Goal: Information Seeking & Learning: Learn about a topic

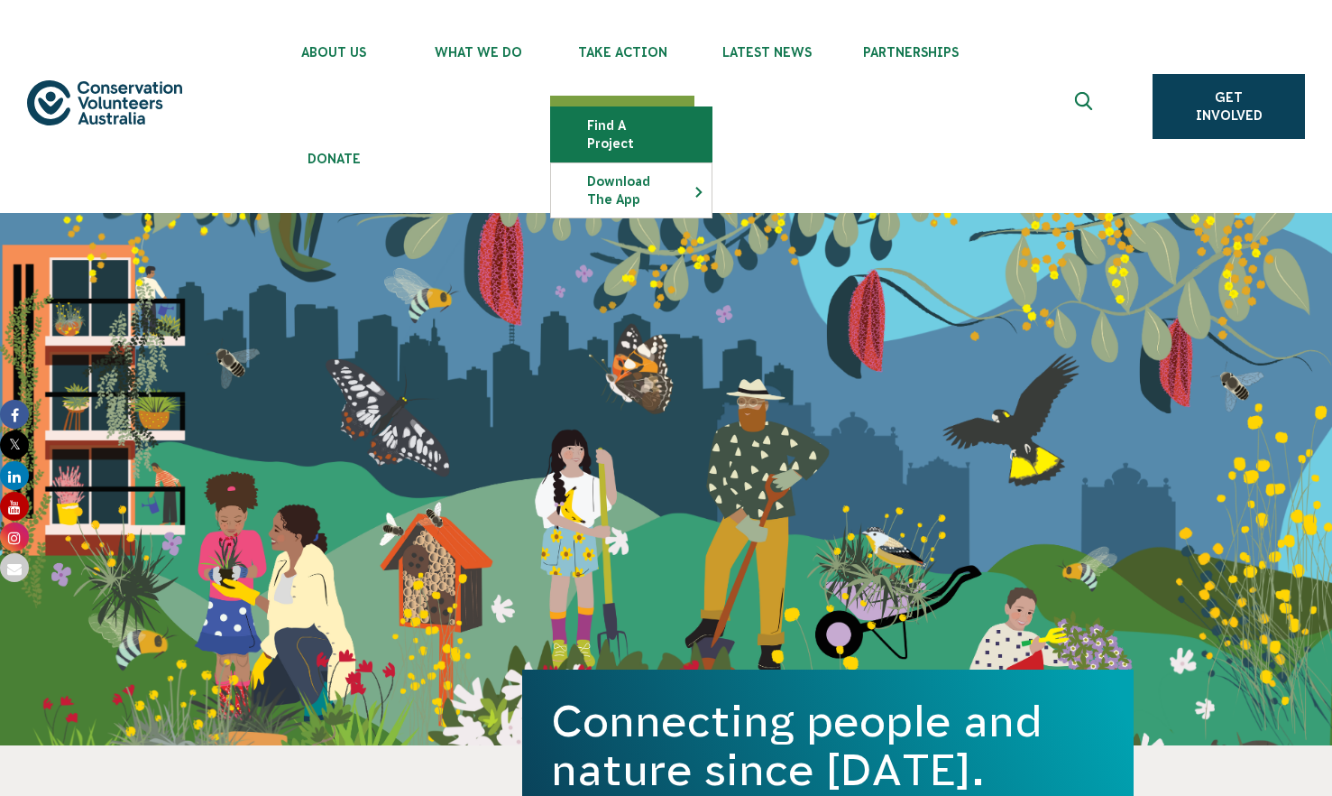
click at [626, 122] on link "Find a project" at bounding box center [631, 134] width 161 height 54
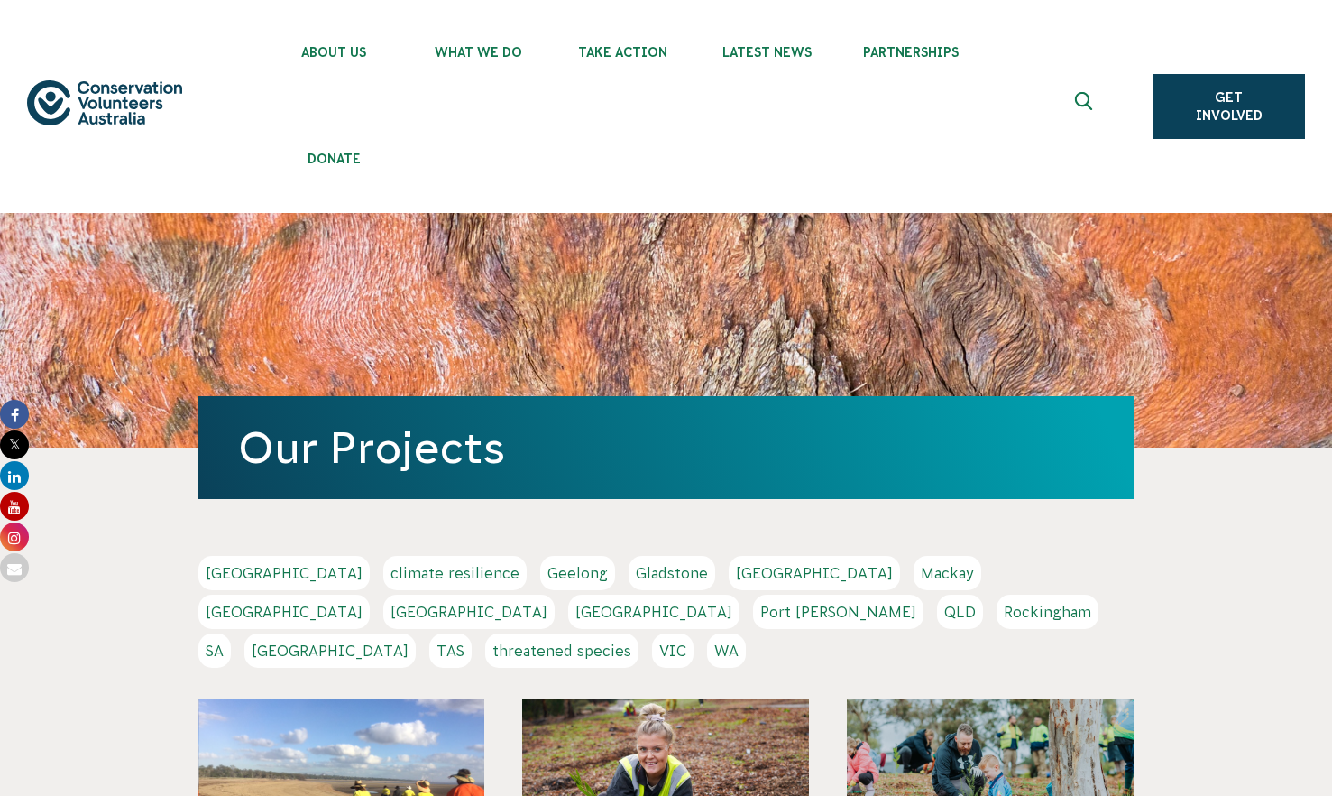
click at [746, 633] on link "WA" at bounding box center [726, 650] width 39 height 34
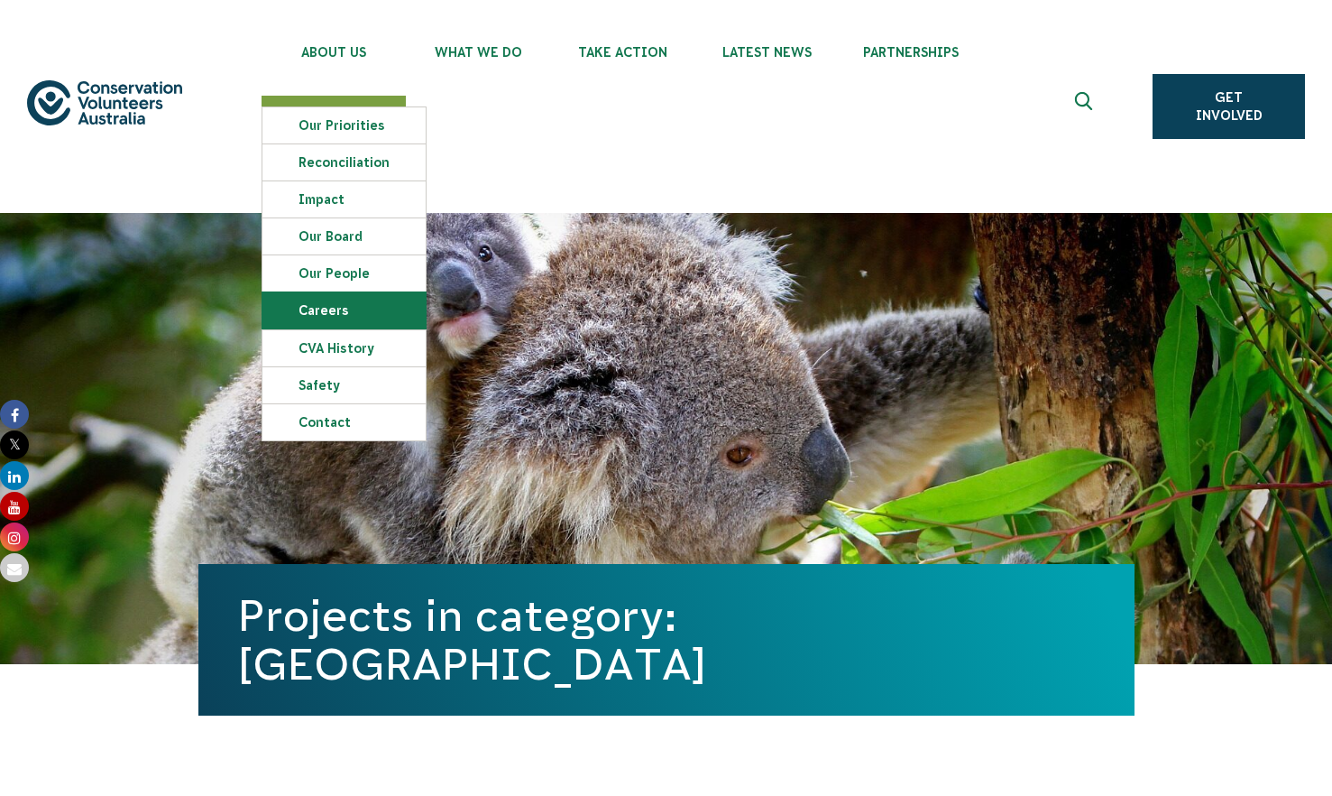
click at [362, 310] on link "Careers" at bounding box center [344, 310] width 163 height 36
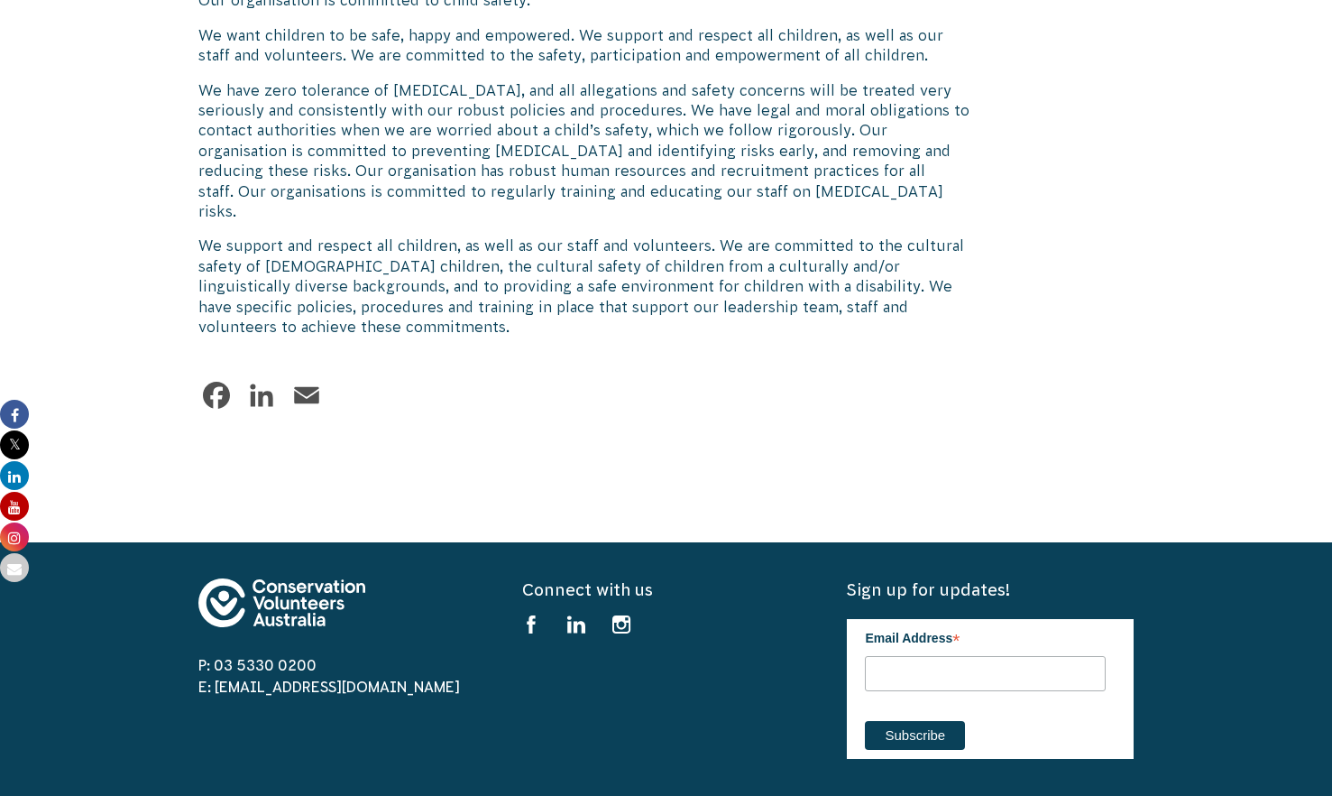
scroll to position [2706, 0]
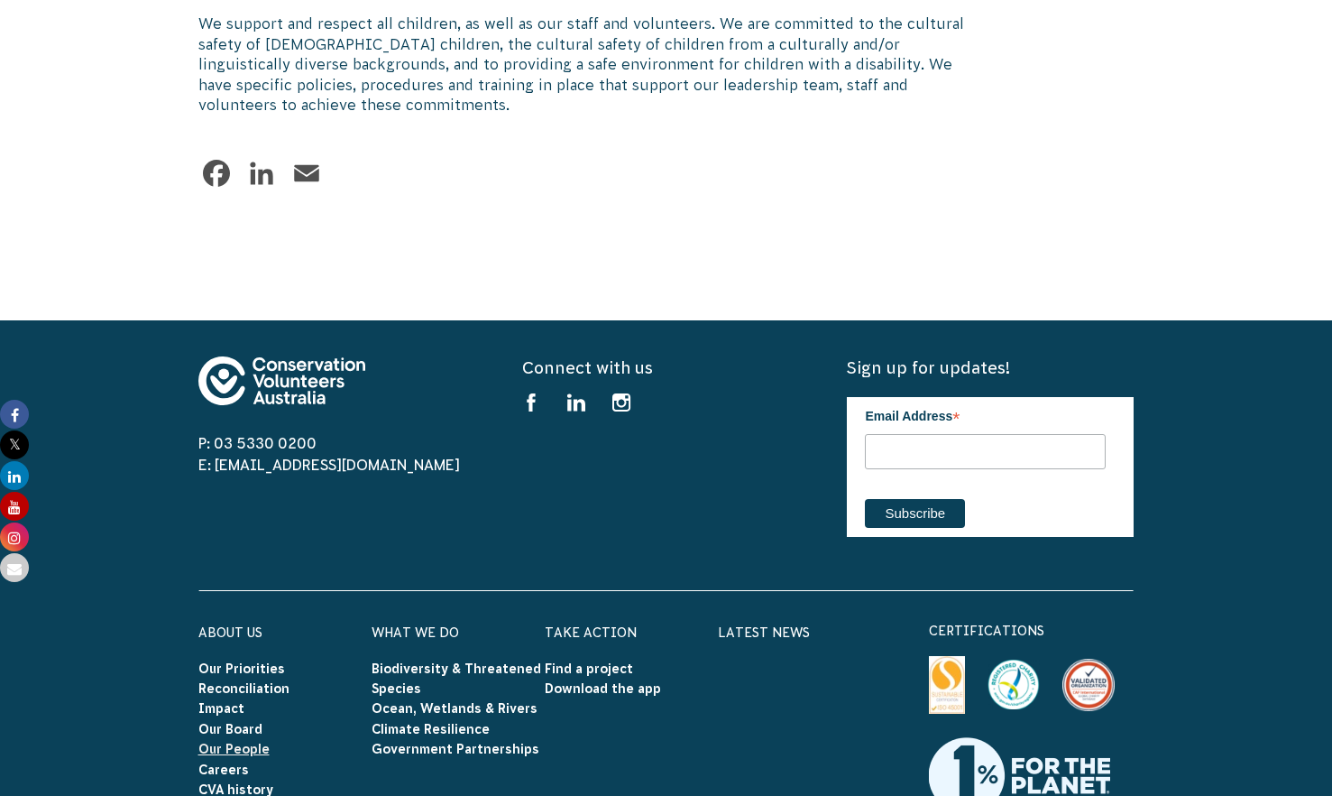
click at [225, 742] on link "Our People" at bounding box center [233, 749] width 71 height 14
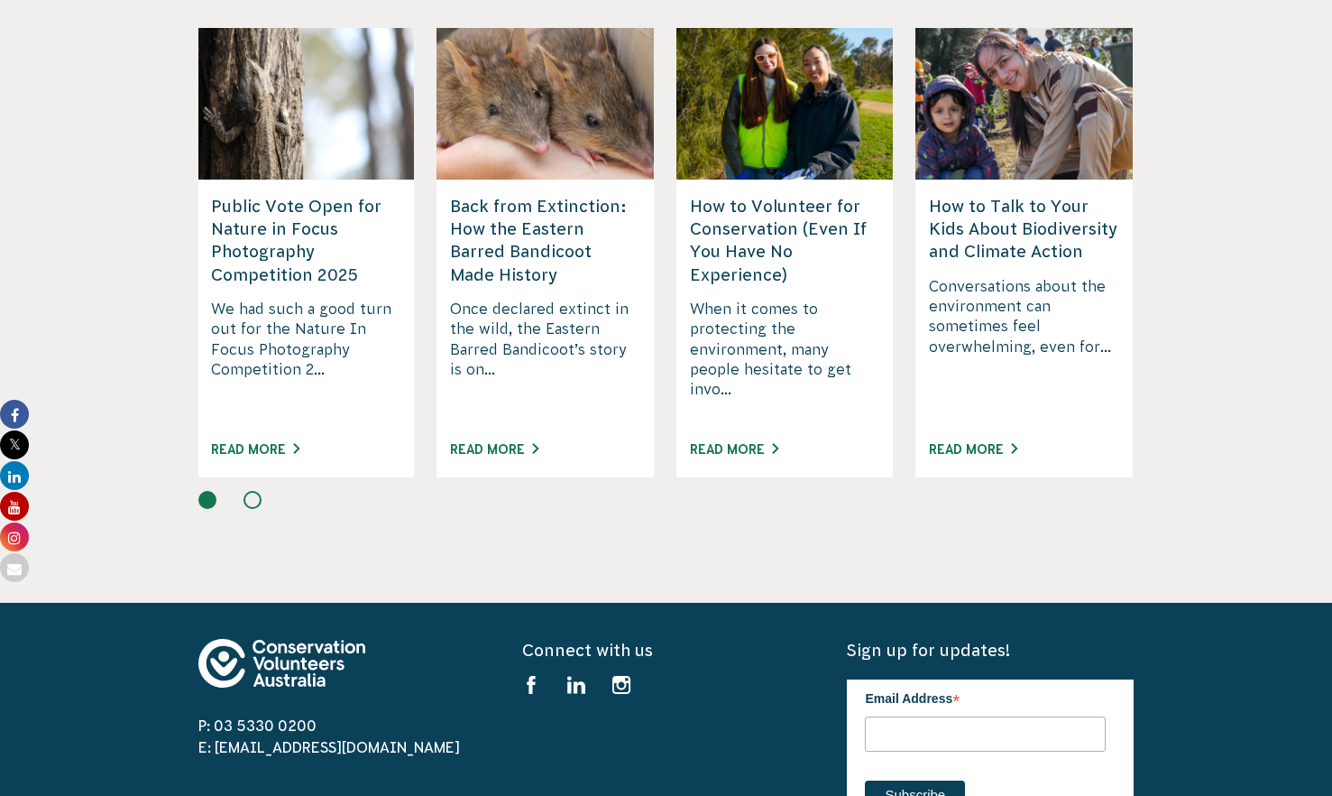
scroll to position [2555, 0]
